Goal: Navigation & Orientation: Understand site structure

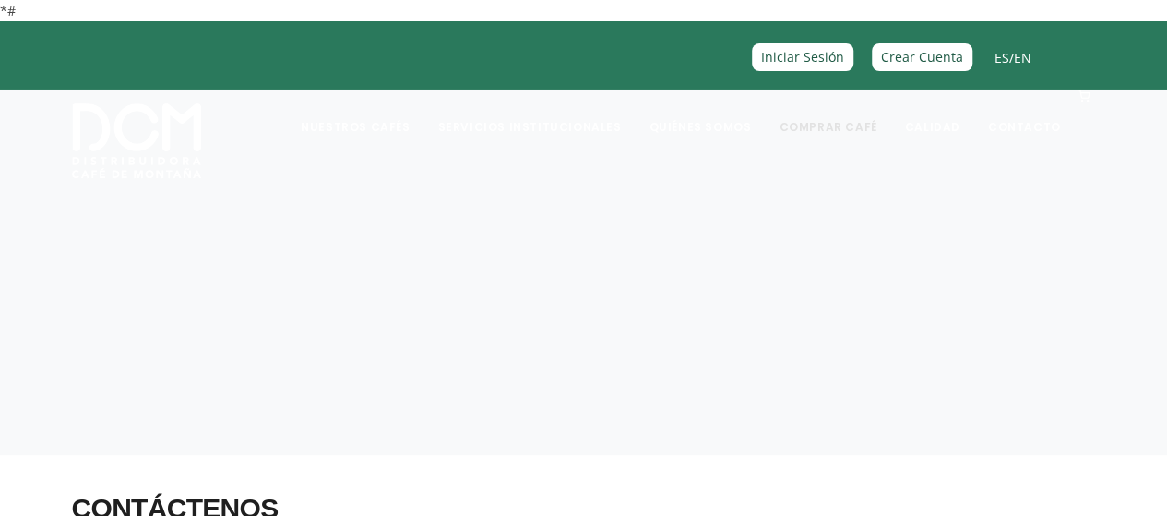
click at [846, 123] on link "Comprar Café" at bounding box center [828, 112] width 120 height 43
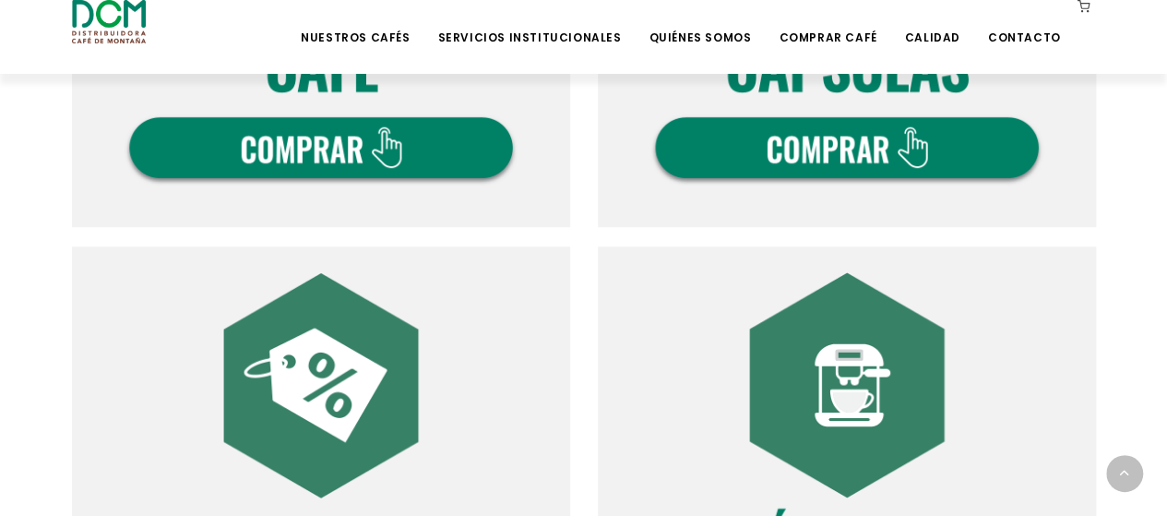
scroll to position [831, 0]
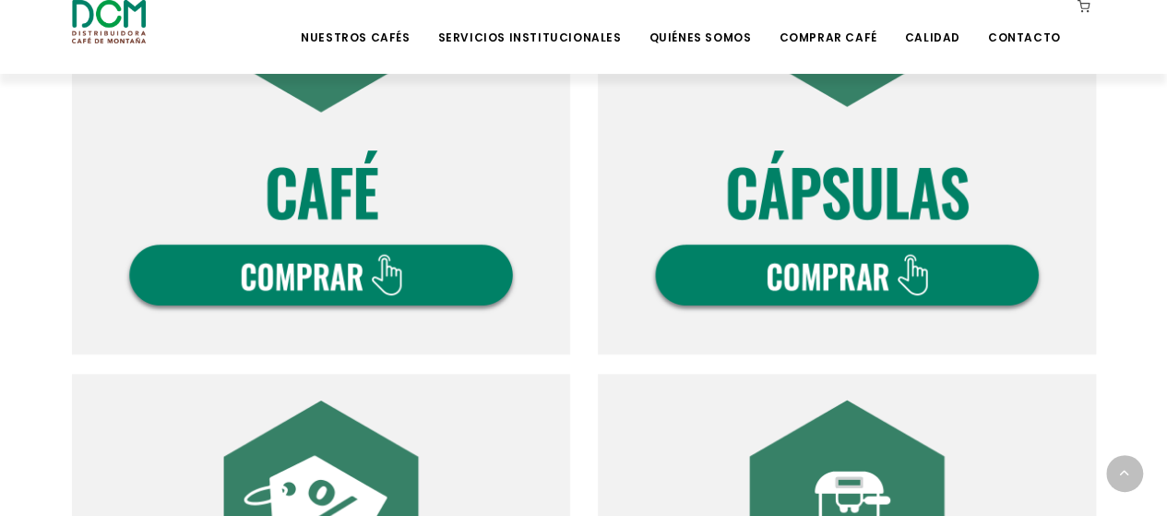
click at [364, 225] on img at bounding box center [321, 105] width 498 height 498
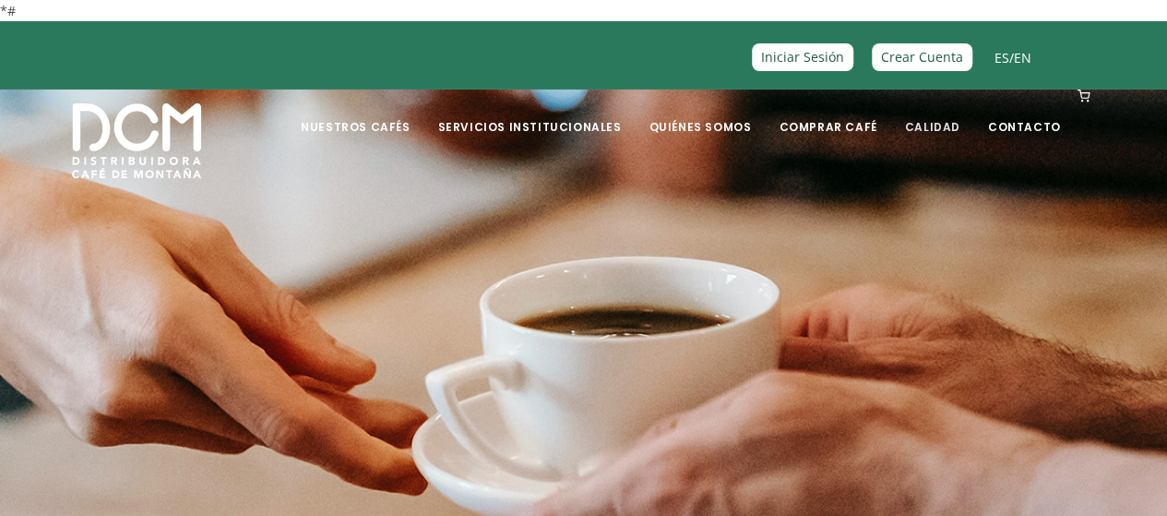
click at [951, 126] on link "Calidad" at bounding box center [932, 112] width 78 height 43
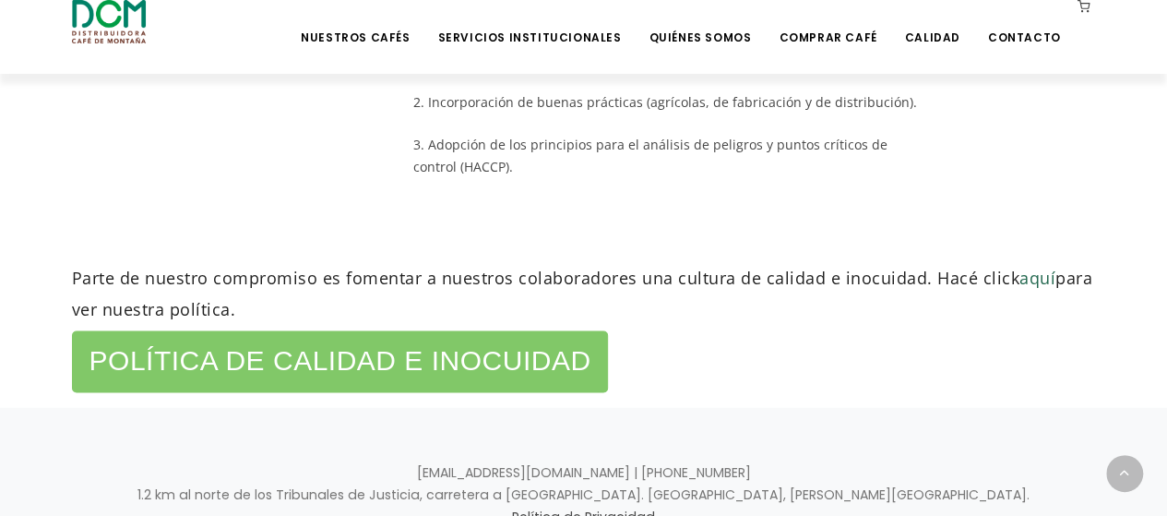
scroll to position [1218, 0]
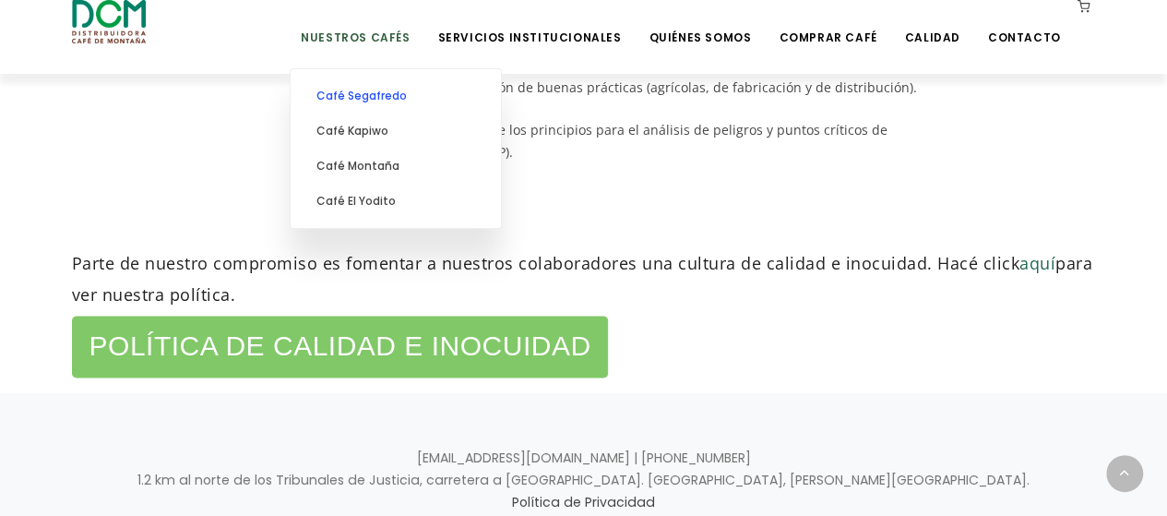
click at [419, 97] on link "Café Segafredo" at bounding box center [396, 95] width 192 height 35
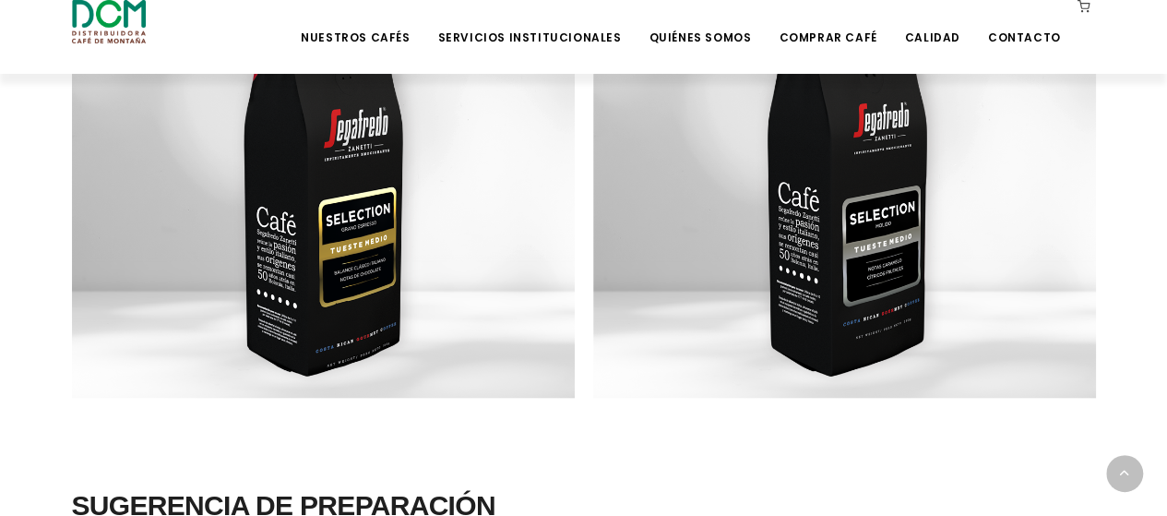
scroll to position [1757, 0]
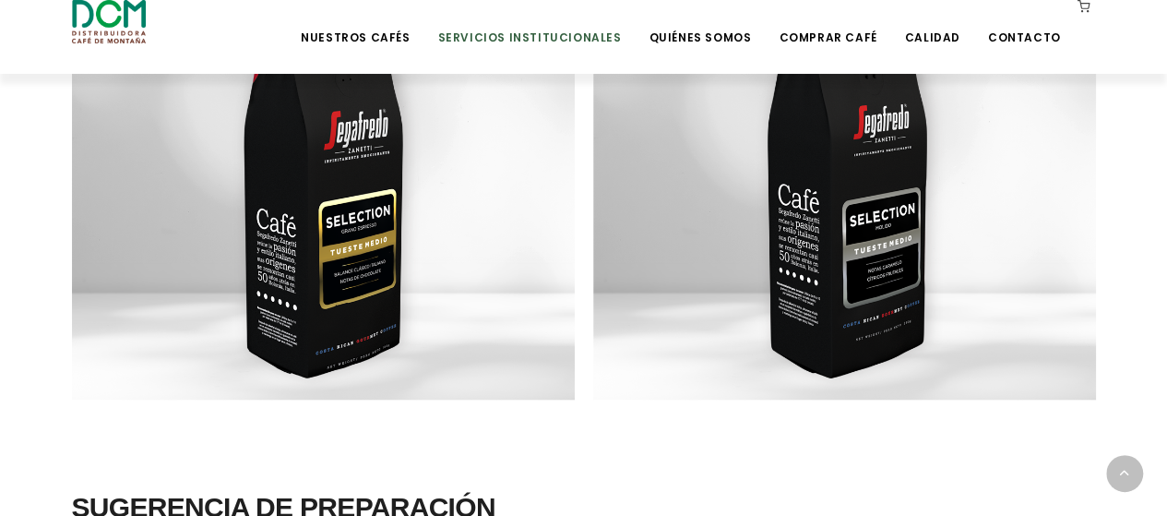
click at [598, 37] on link "Servicios Institucionales" at bounding box center [529, 23] width 206 height 43
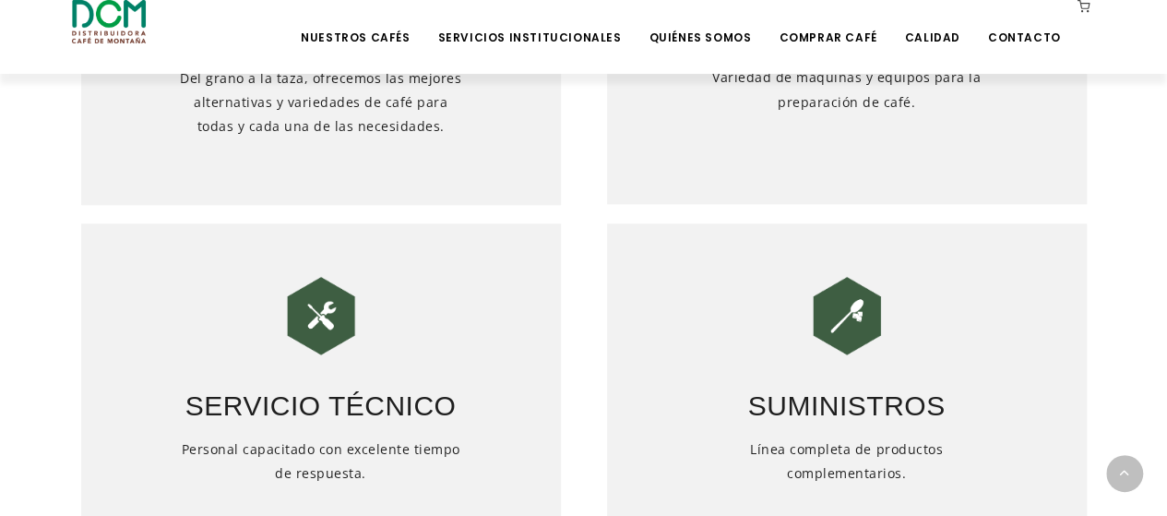
scroll to position [923, 0]
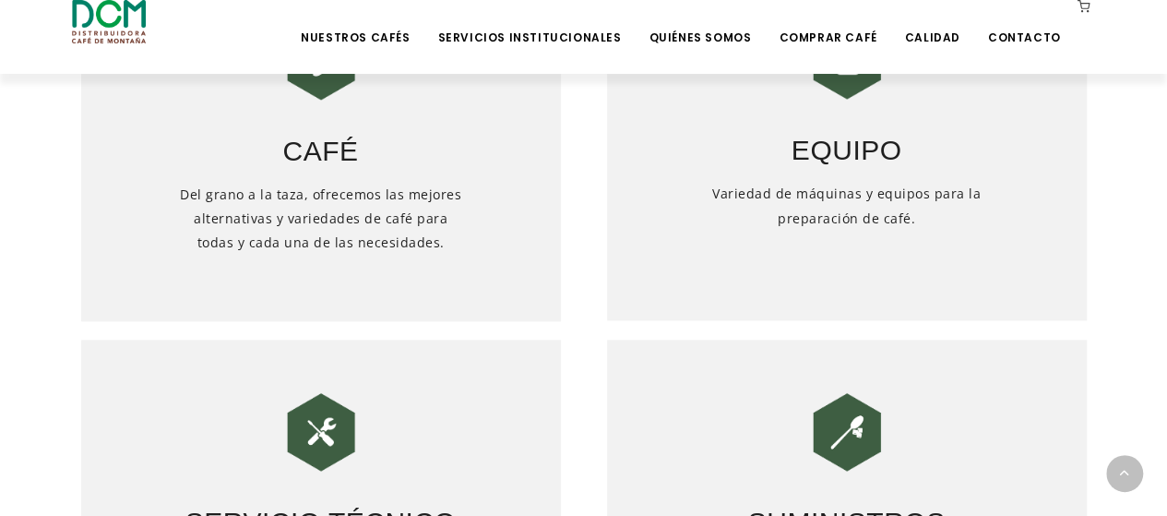
click at [847, 145] on h3 "Equipo" at bounding box center [847, 138] width 480 height 65
click at [847, 97] on img at bounding box center [847, 61] width 92 height 92
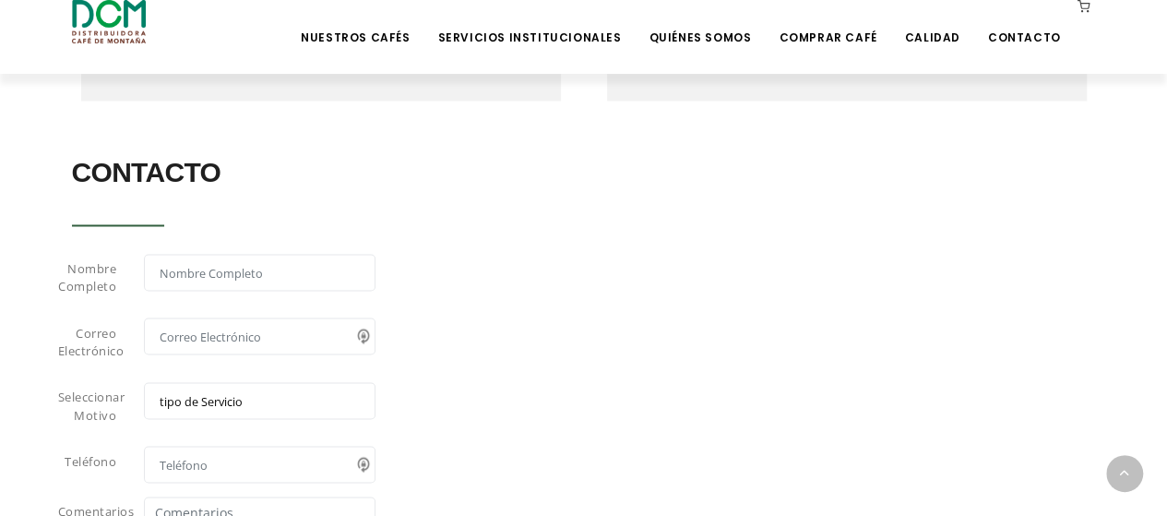
scroll to position [1569, 0]
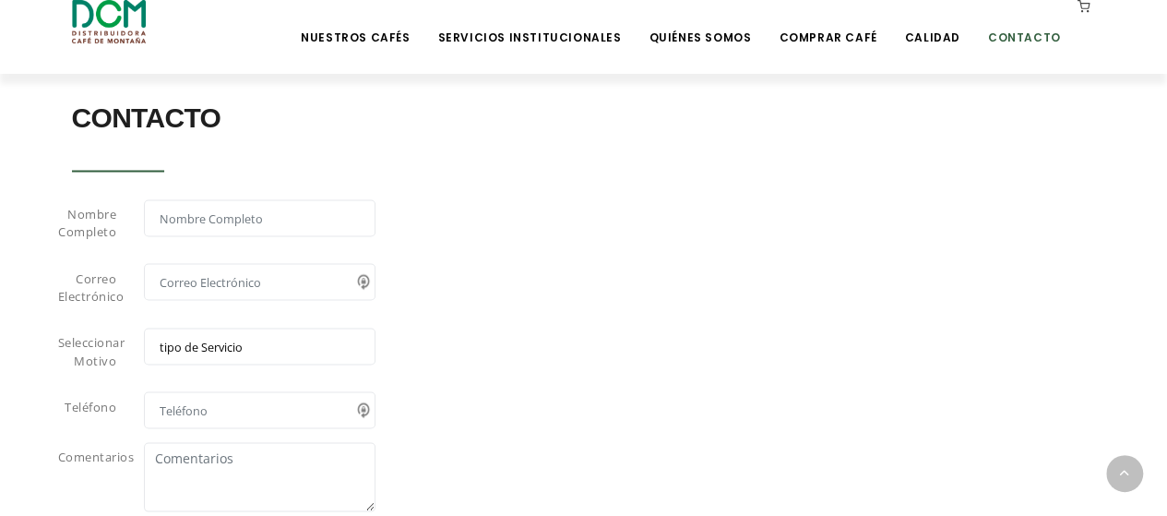
click at [1023, 31] on link "Contacto" at bounding box center [1024, 23] width 95 height 43
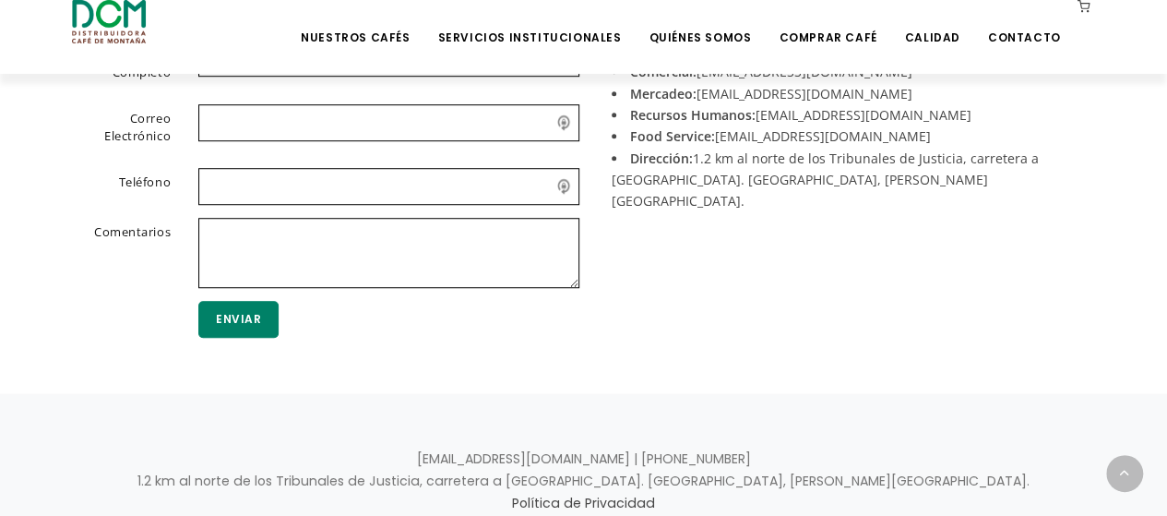
scroll to position [678, 0]
